Goal: Task Accomplishment & Management: Manage account settings

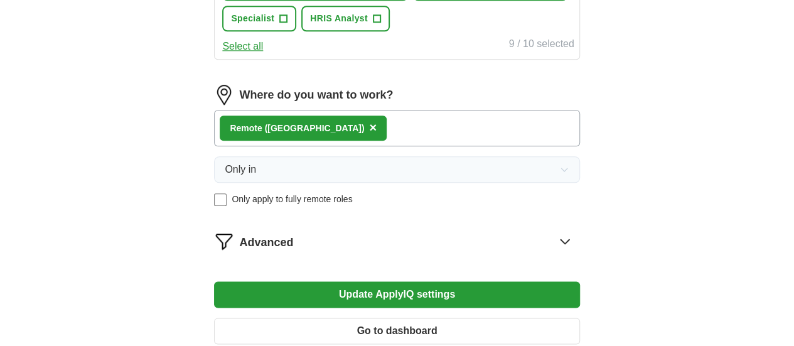
scroll to position [653, 0]
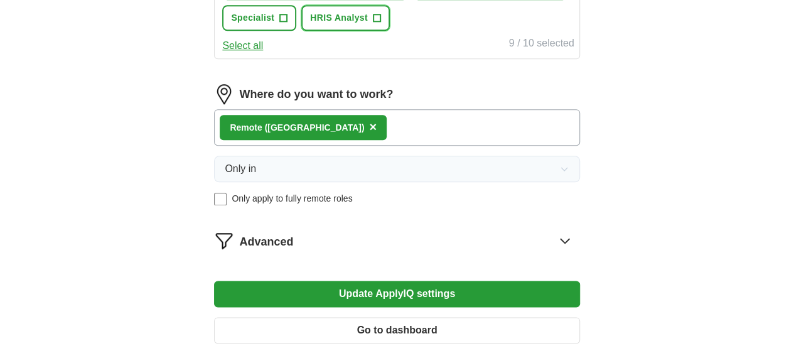
click at [373, 23] on span "+" at bounding box center [377, 18] width 8 height 10
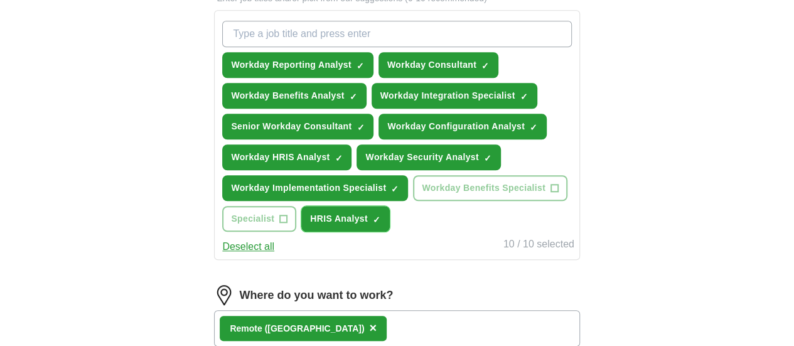
scroll to position [442, 0]
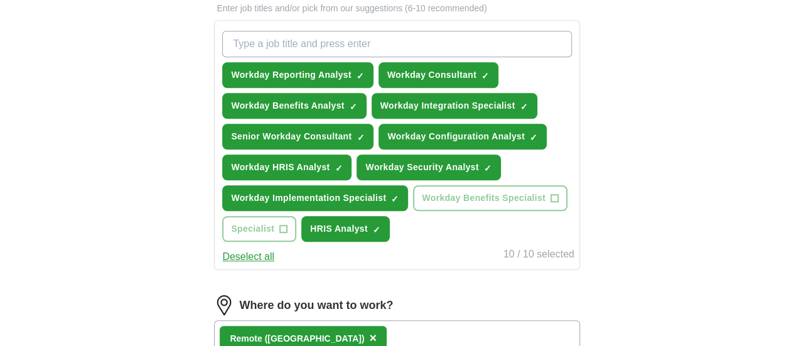
click at [415, 41] on input "What job are you looking for?" at bounding box center [396, 44] width 349 height 26
type input "workday security"
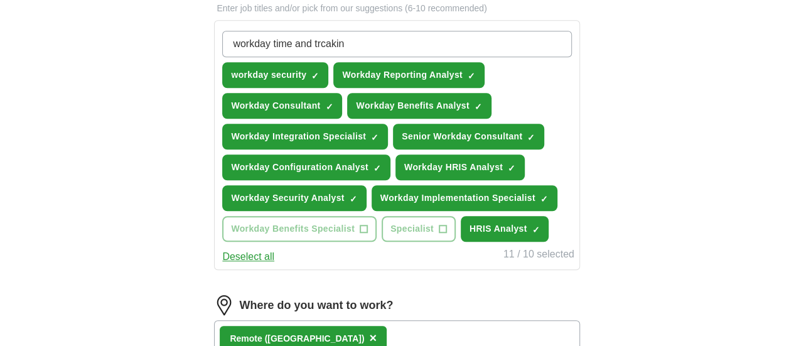
type input "workday time and trcaking"
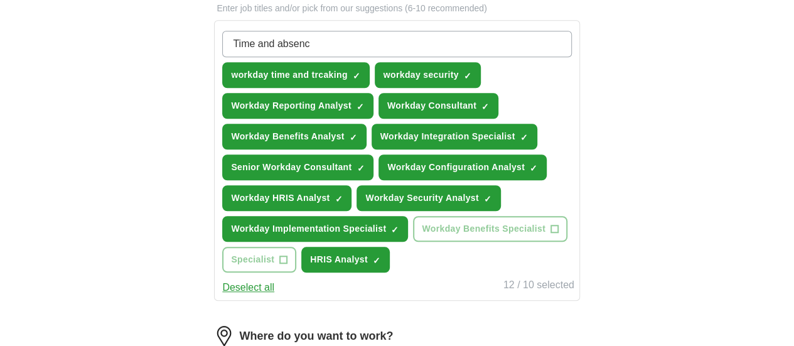
type input "Time and absence"
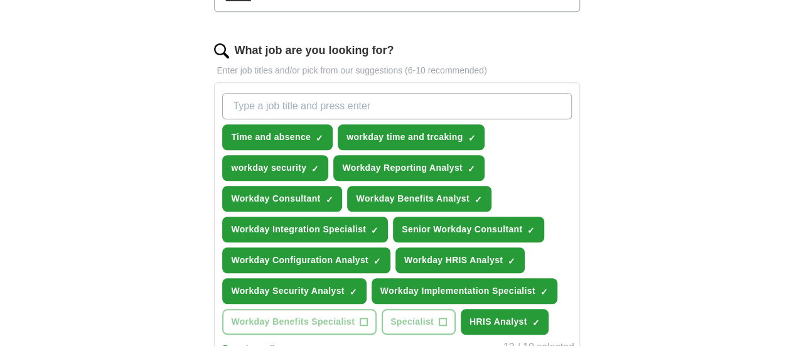
scroll to position [376, 0]
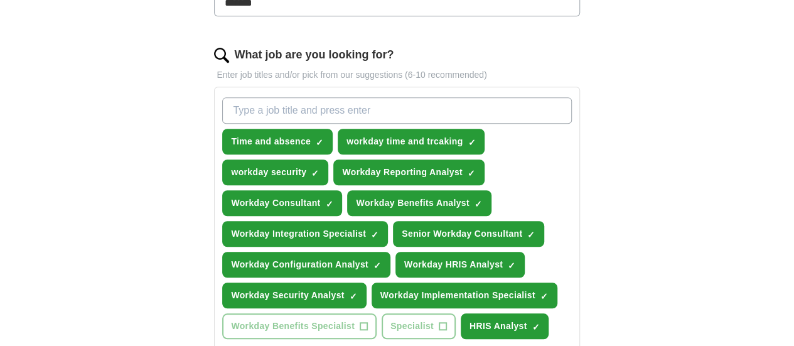
click at [409, 101] on input "What job are you looking for?" at bounding box center [396, 110] width 349 height 26
type input "Compensatipon"
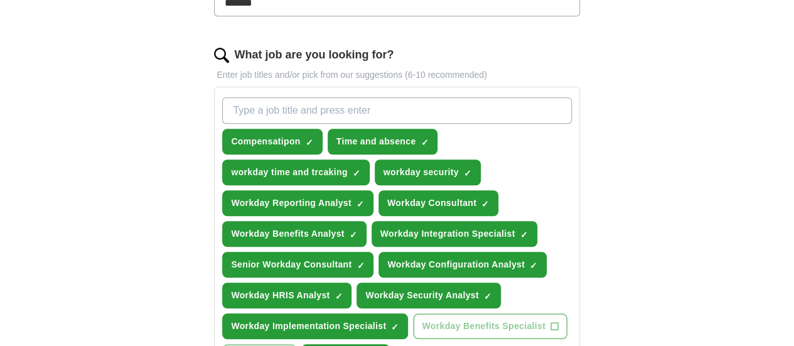
click at [384, 106] on input "What job are you looking for?" at bounding box center [396, 110] width 349 height 26
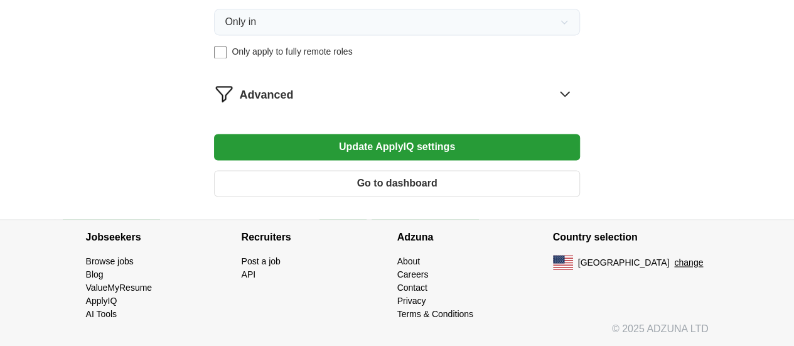
scroll to position [965, 0]
click at [418, 148] on button "Update ApplyIQ settings" at bounding box center [396, 147] width 365 height 26
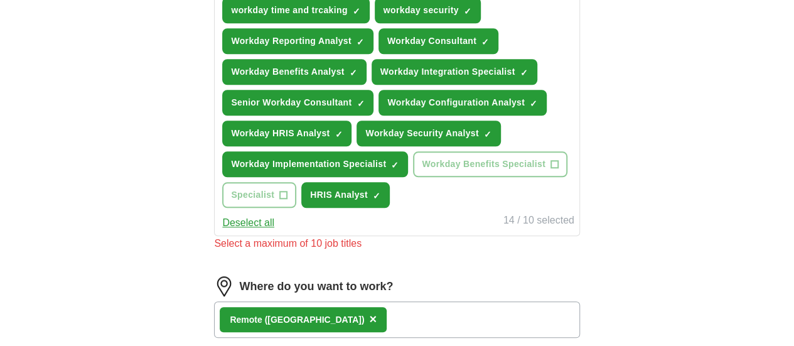
scroll to position [535, 0]
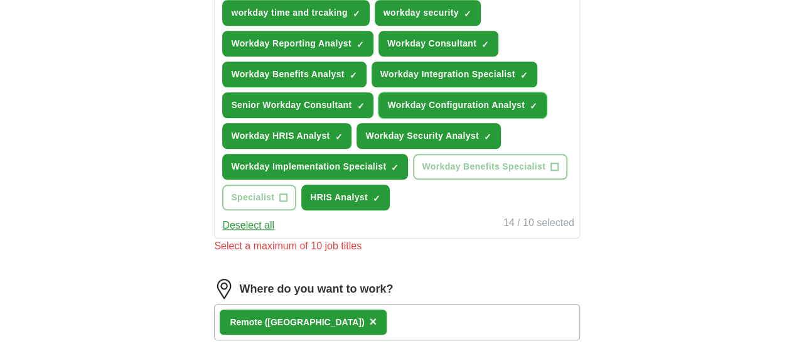
click at [403, 118] on button "Workday Configuration Analyst ✓ ×" at bounding box center [463, 105] width 168 height 26
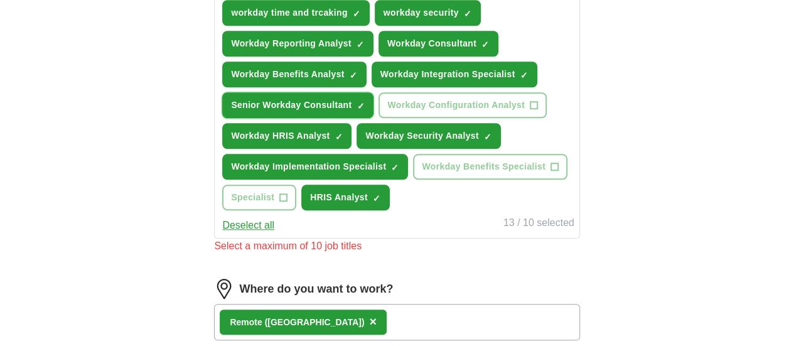
click at [352, 112] on span "Senior Workday Consultant" at bounding box center [291, 105] width 121 height 13
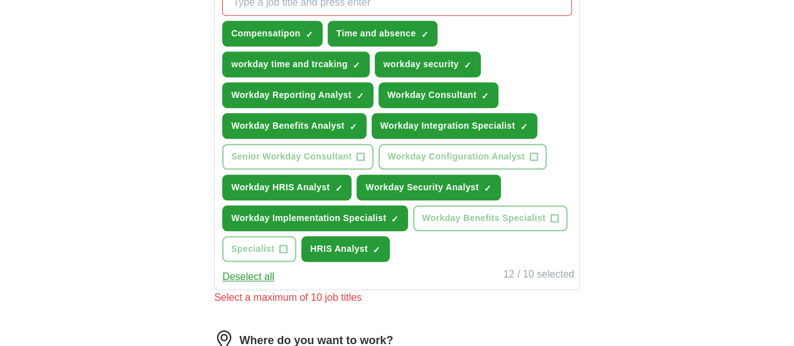
scroll to position [478, 0]
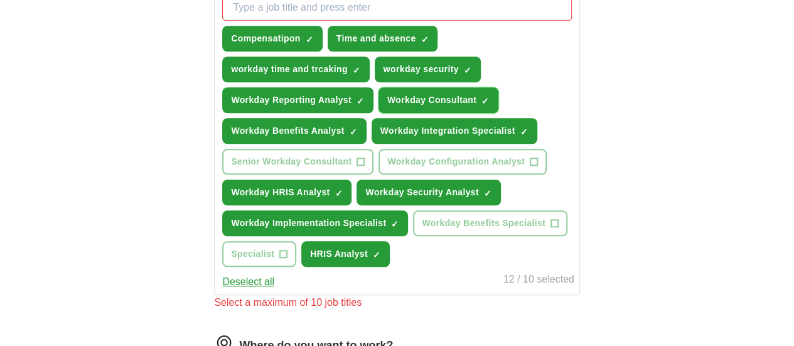
click at [460, 100] on span "Workday Consultant" at bounding box center [431, 100] width 89 height 13
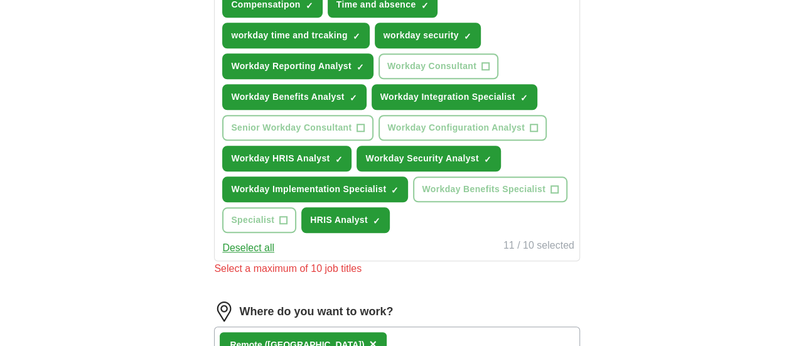
scroll to position [512, 0]
click at [325, 233] on button "HRIS Analyst ✓ ×" at bounding box center [345, 220] width 89 height 26
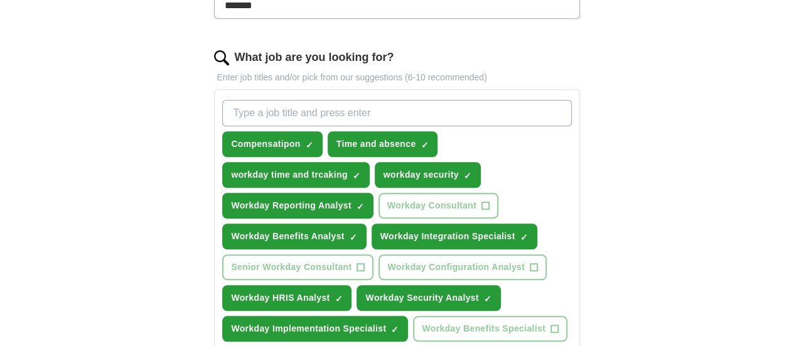
scroll to position [374, 0]
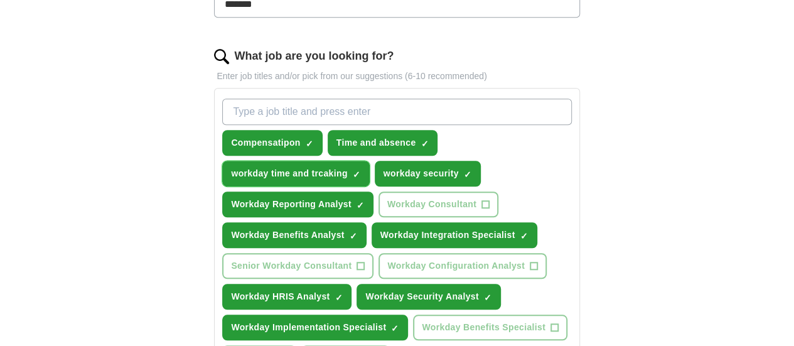
click at [0, 0] on span "×" at bounding box center [0, 0] width 0 height 0
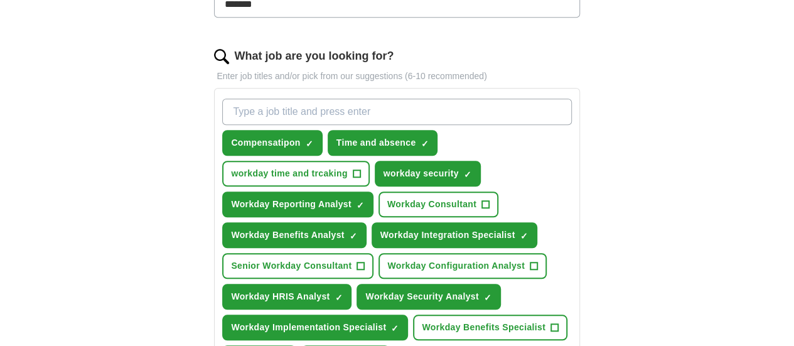
click at [356, 100] on input "What job are you looking for?" at bounding box center [396, 112] width 349 height 26
type input "Workday Time tracking"
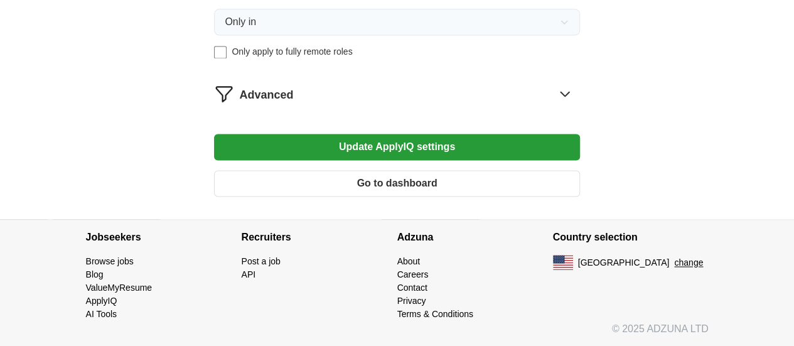
scroll to position [949, 0]
click at [431, 149] on button "Update ApplyIQ settings" at bounding box center [396, 147] width 365 height 26
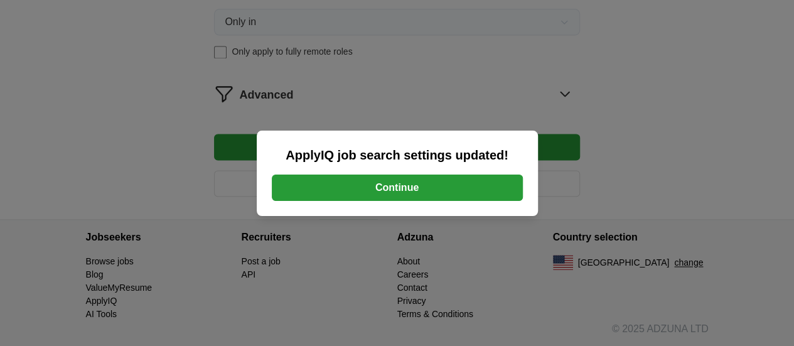
click at [440, 186] on button "Continue" at bounding box center [397, 188] width 251 height 26
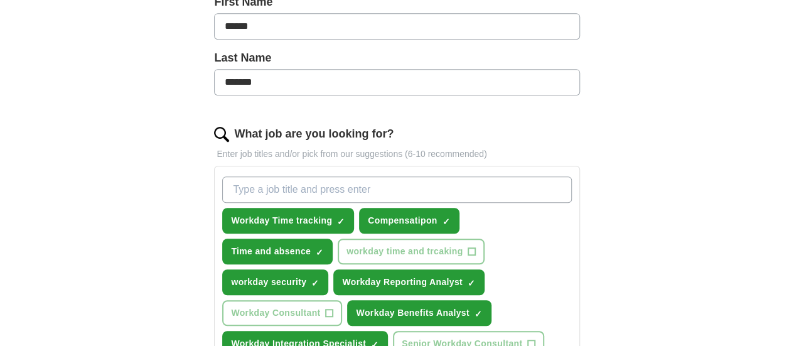
scroll to position [0, 0]
